Goal: Task Accomplishment & Management: Complete application form

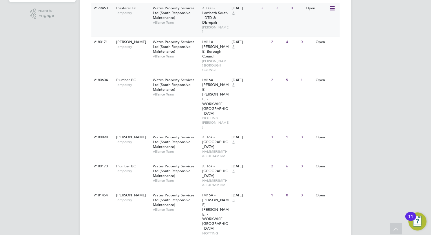
scroll to position [103, 0]
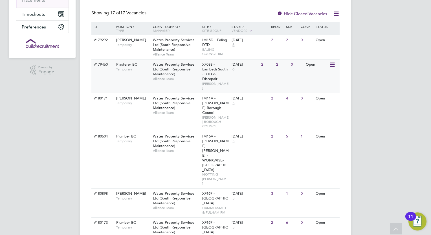
click at [185, 78] on span "Alliance Team" at bounding box center [176, 79] width 47 height 5
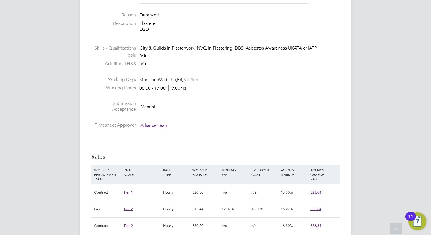
scroll to position [395, 0]
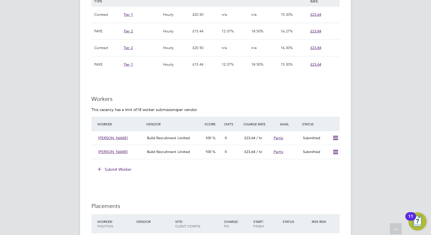
click at [118, 170] on button "Submit Worker" at bounding box center [115, 169] width 42 height 9
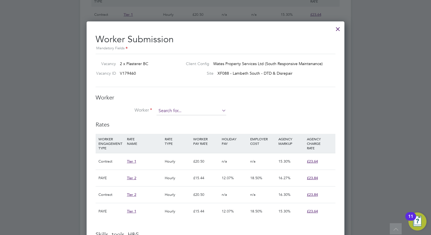
click at [189, 111] on input at bounding box center [192, 111] width 70 height 8
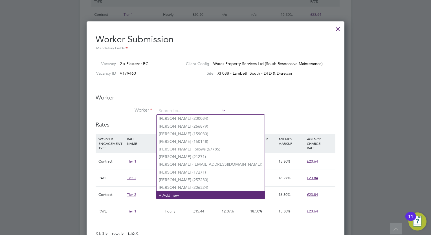
click at [186, 192] on li "+ Add new" at bounding box center [211, 196] width 108 height 8
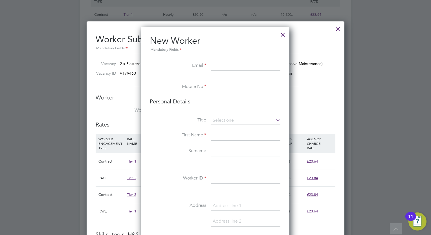
paste input "Lor Ipsum: Dolorsita Conse Adipisci: Elitseddoei (Tempori Utlabo) Etdolo Magn: …"
click at [250, 93] on li "Mobile No" at bounding box center [215, 90] width 131 height 16
drag, startPoint x: 279, startPoint y: 66, endPoint x: 174, endPoint y: 66, distance: 104.7
click at [174, 66] on li "Email" at bounding box center [215, 69] width 131 height 16
drag, startPoint x: 278, startPoint y: 68, endPoint x: 154, endPoint y: 71, distance: 123.3
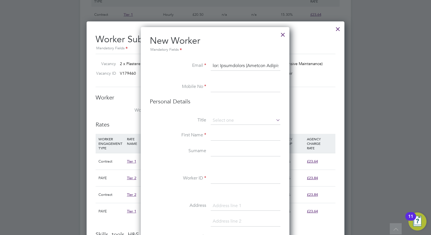
click at [154, 71] on li "Email" at bounding box center [215, 69] width 131 height 16
drag, startPoint x: 215, startPoint y: 67, endPoint x: 387, endPoint y: 67, distance: 172.4
click at [351, 67] on div "All Vacancies Vacancy Activity Logs Vacancy Activity Logs All Vacancies Vacancy…" at bounding box center [215, 3] width 271 height 789
type input "n"
paste input "richard.musana@yahoo.co.uk"
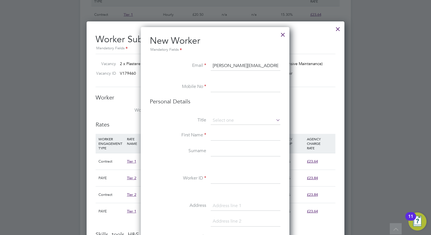
type input "richard.musana@yahoo.co.uk"
click at [212, 98] on h3 "Personal Details" at bounding box center [215, 101] width 131 height 7
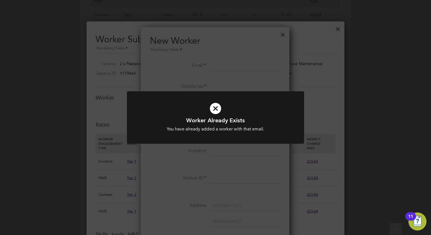
click at [218, 109] on icon at bounding box center [215, 109] width 147 height 22
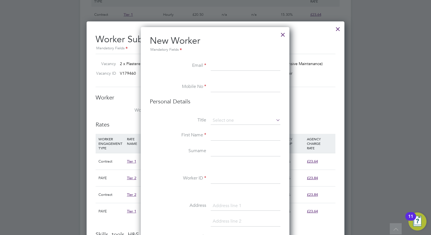
click at [223, 89] on input at bounding box center [246, 87] width 70 height 10
click at [236, 62] on input at bounding box center [246, 66] width 70 height 10
click at [282, 31] on div at bounding box center [283, 33] width 10 height 10
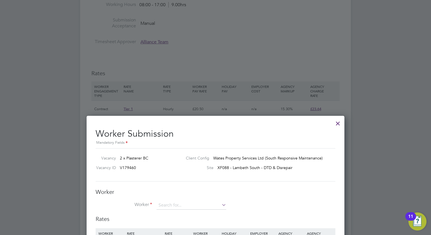
click at [336, 123] on div at bounding box center [338, 122] width 10 height 10
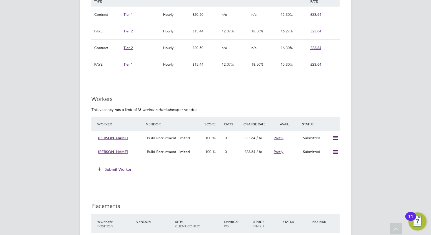
click at [120, 169] on button "Submit Worker" at bounding box center [115, 169] width 42 height 9
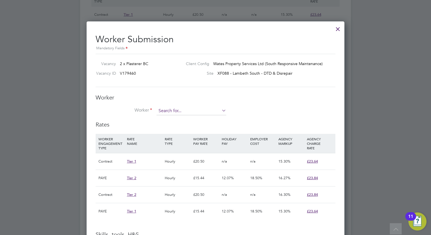
click at [209, 111] on input at bounding box center [192, 111] width 70 height 8
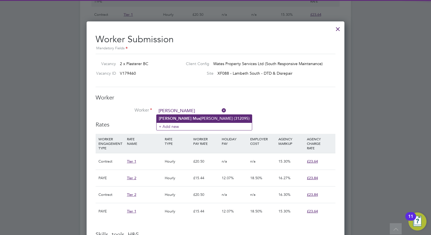
click at [202, 119] on li "Richard Mus ana (312095)" at bounding box center [204, 119] width 95 height 8
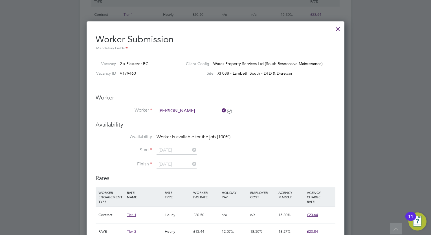
type input "Richard Musana (312095)"
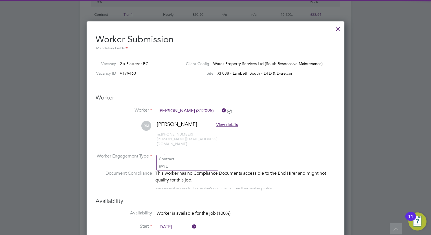
click at [193, 153] on input at bounding box center [187, 157] width 61 height 8
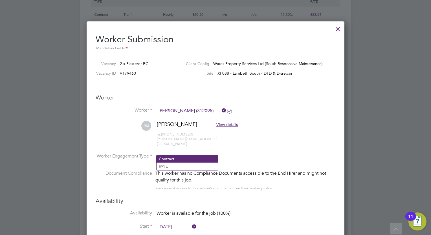
click at [188, 158] on li "Contract" at bounding box center [188, 158] width 62 height 7
type input "Contract"
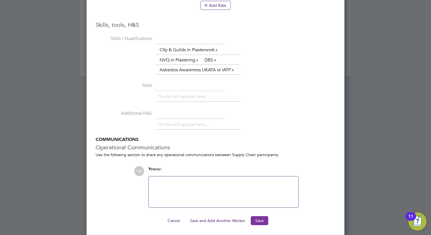
click at [261, 216] on button "Save" at bounding box center [259, 220] width 17 height 9
